Goal: Task Accomplishment & Management: Complete application form

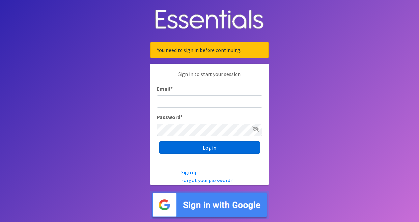
type input "[PERSON_NAME][EMAIL_ADDRESS][DOMAIN_NAME]"
click at [231, 150] on input "Log in" at bounding box center [209, 147] width 100 height 13
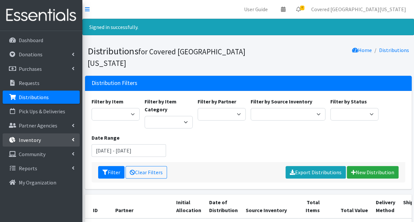
click at [22, 137] on p "Inventory" at bounding box center [30, 140] width 22 height 7
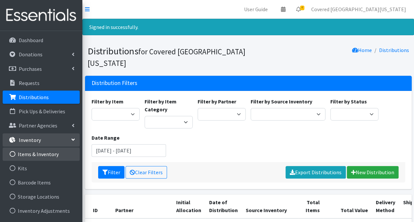
click at [28, 153] on link "Items & Inventory" at bounding box center [41, 153] width 77 height 13
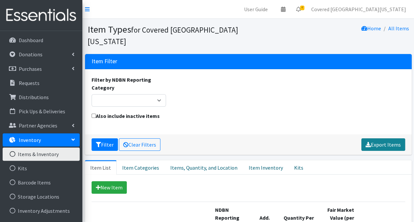
click at [376, 138] on link "Export Items" at bounding box center [383, 144] width 44 height 13
click at [386, 138] on link "Export Items" at bounding box center [383, 144] width 44 height 13
click at [231, 14] on nav "User Guide 0 Pick-ups remaining this week View Calendar 4 2 Requests 2 Partner …" at bounding box center [248, 9] width 332 height 19
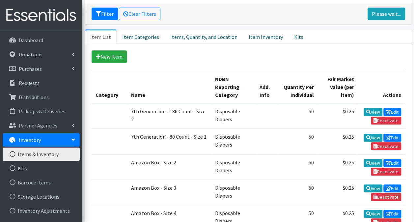
scroll to position [131, 0]
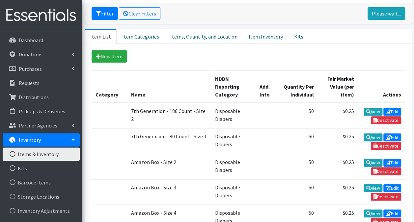
click at [131, 103] on td "7th Generation - 186 Count - Size 2" at bounding box center [169, 116] width 84 height 26
click at [371, 108] on link "View" at bounding box center [372, 112] width 19 height 8
click at [387, 109] on icon at bounding box center [388, 111] width 5 height 5
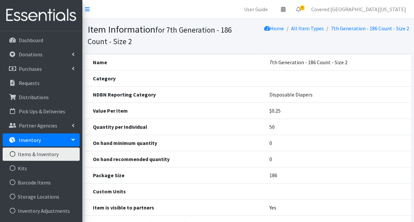
click at [104, 85] on th "Category" at bounding box center [173, 78] width 176 height 16
drag, startPoint x: 105, startPoint y: 67, endPoint x: 105, endPoint y: 76, distance: 8.6
click at [105, 68] on th "Name" at bounding box center [173, 62] width 176 height 16
click at [105, 80] on th "Category" at bounding box center [173, 78] width 176 height 16
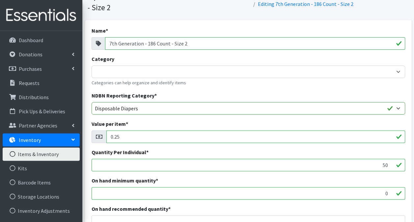
scroll to position [34, 0]
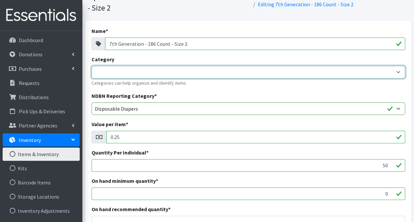
click at [290, 66] on div "Category Newborn Diapers Size 1 Size 2 Size 3 Size 4 Size 5 Size 6 Categories c…" at bounding box center [248, 70] width 313 height 31
select select "225"
click at [92, 66] on select "Newborn Diapers Size 1 Size 2 Size 3 Size 4 Size 5 Size 6" at bounding box center [248, 72] width 313 height 13
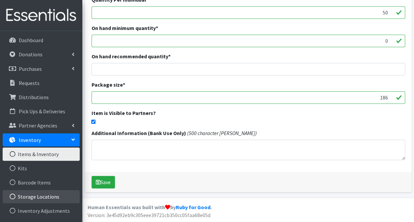
scroll to position [0, 0]
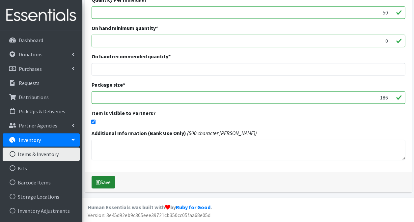
click at [108, 181] on button "Save" at bounding box center [103, 182] width 23 height 13
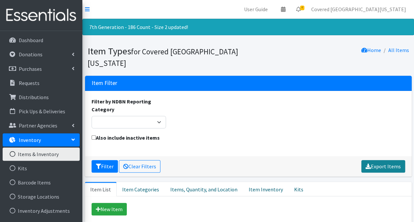
click at [394, 160] on link "Export Items" at bounding box center [383, 166] width 44 height 13
click at [195, 137] on div "Also include inactive items" at bounding box center [248, 142] width 318 height 16
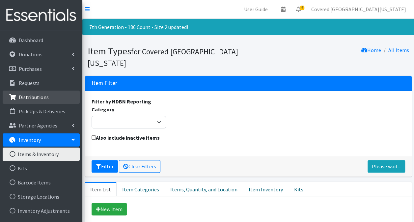
click at [31, 101] on link "Distributions" at bounding box center [41, 97] width 77 height 13
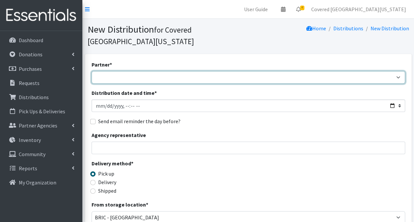
click at [178, 71] on select "Achievement Centers for Children & Families Adopt A Family of The Palm Beaches …" at bounding box center [248, 77] width 313 height 13
select select "663"
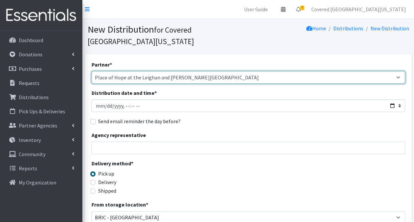
click at [178, 71] on select "Achievement Centers for Children & Families Adopt A Family of The Palm Beaches …" at bounding box center [248, 77] width 313 height 13
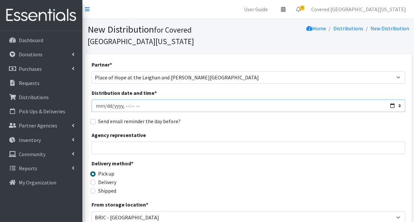
click at [113, 99] on input "Distribution date and time *" at bounding box center [248, 105] width 313 height 13
click at [391, 99] on input "Distribution date and time *" at bounding box center [248, 105] width 313 height 13
type input "[DATE]T23:59"
click at [314, 89] on div "Distribution date and time *" at bounding box center [248, 100] width 313 height 23
click at [153, 142] on input "Agency representative" at bounding box center [248, 148] width 313 height 13
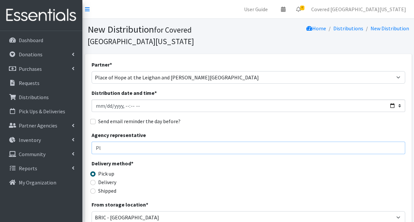
type input "P"
type input "[PERSON_NAME] - [EMAIL_ADDRESS][DOMAIN_NAME] - [PHONE_NUMBER]"
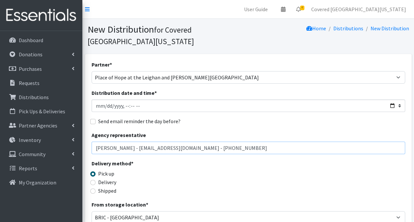
drag, startPoint x: 240, startPoint y: 135, endPoint x: -1, endPoint y: 135, distance: 241.7
click at [0, 135] on html "User Guide 0 Pick-ups remaining this week View Calendar 4 2 Requests 2 Partner …" at bounding box center [207, 214] width 414 height 428
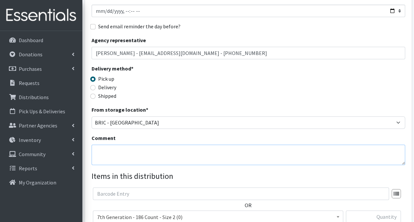
click at [133, 145] on textarea "Comment" at bounding box center [248, 155] width 313 height 20
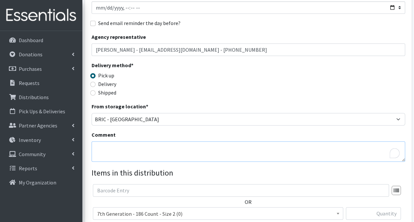
scroll to position [98, 0]
paste textarea "[PERSON_NAME] - [EMAIL_ADDRESS][DOMAIN_NAME] - [PHONE_NUMBER]"
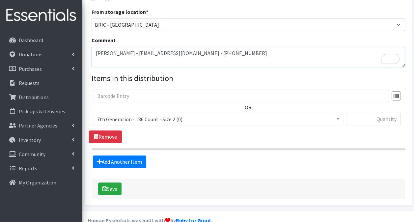
scroll to position [194, 0]
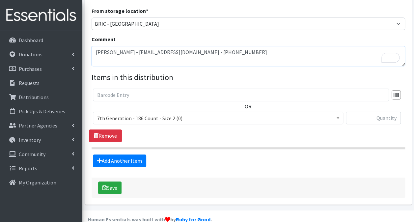
type textarea "[PERSON_NAME] - [EMAIL_ADDRESS][DOMAIN_NAME] - [PHONE_NUMBER]"
click at [176, 114] on span "7th Generation - 186 Count - Size 2 (0)" at bounding box center [218, 118] width 242 height 9
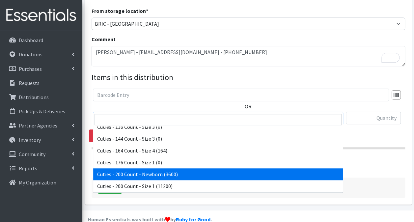
scroll to position [411, 0]
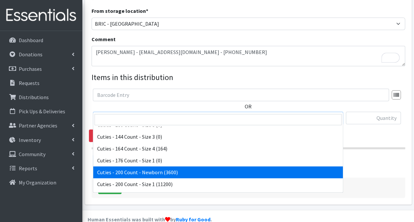
select select "13257"
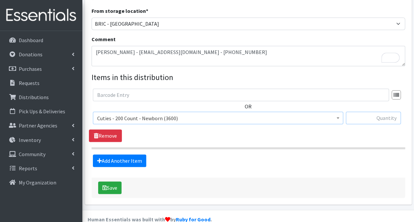
click at [363, 112] on input "text" at bounding box center [373, 118] width 55 height 13
type input "200"
click at [103, 154] on link "Add Another Item" at bounding box center [119, 160] width 53 height 13
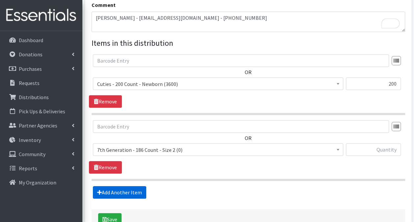
scroll to position [227, 0]
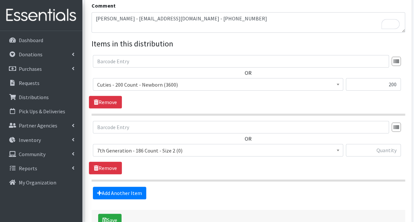
click at [170, 146] on span "7th Generation - 186 Count - Size 2 (0)" at bounding box center [218, 150] width 242 height 9
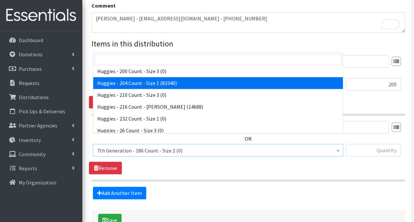
scroll to position [1448, 0]
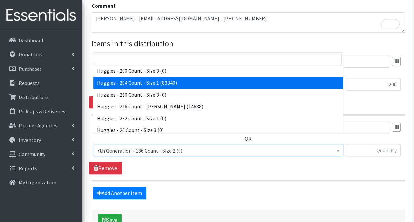
select select "13242"
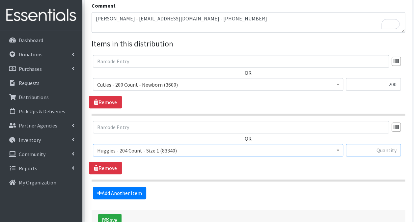
click at [381, 144] on input "text" at bounding box center [373, 150] width 55 height 13
type input "816"
click at [134, 187] on link "Add Another Item" at bounding box center [119, 193] width 53 height 13
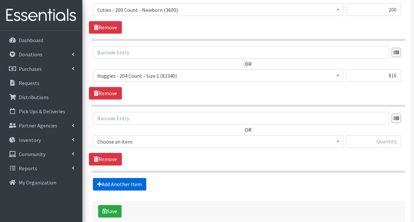
scroll to position [325, 0]
